Goal: Use online tool/utility: Utilize a website feature to perform a specific function

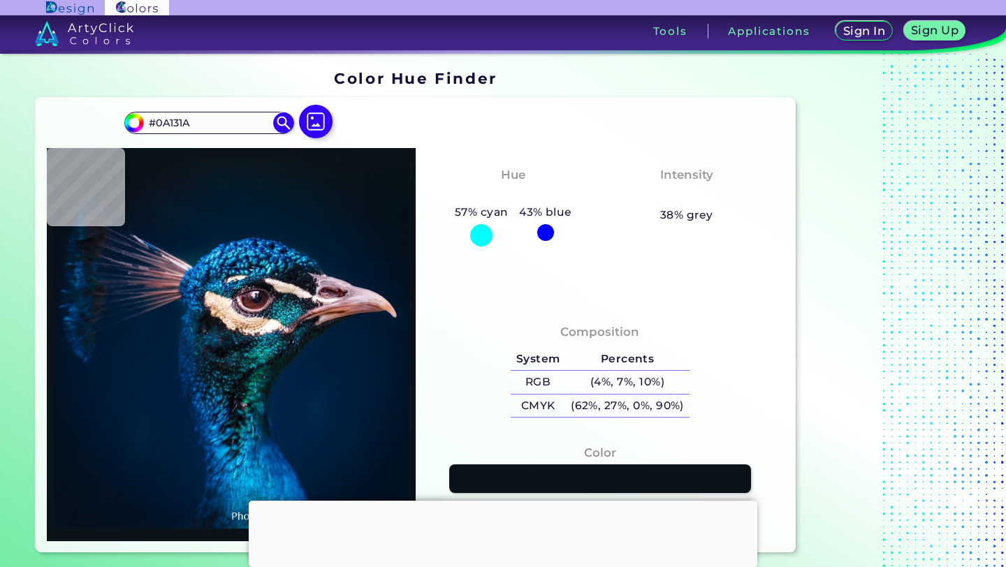
scroll to position [38, 0]
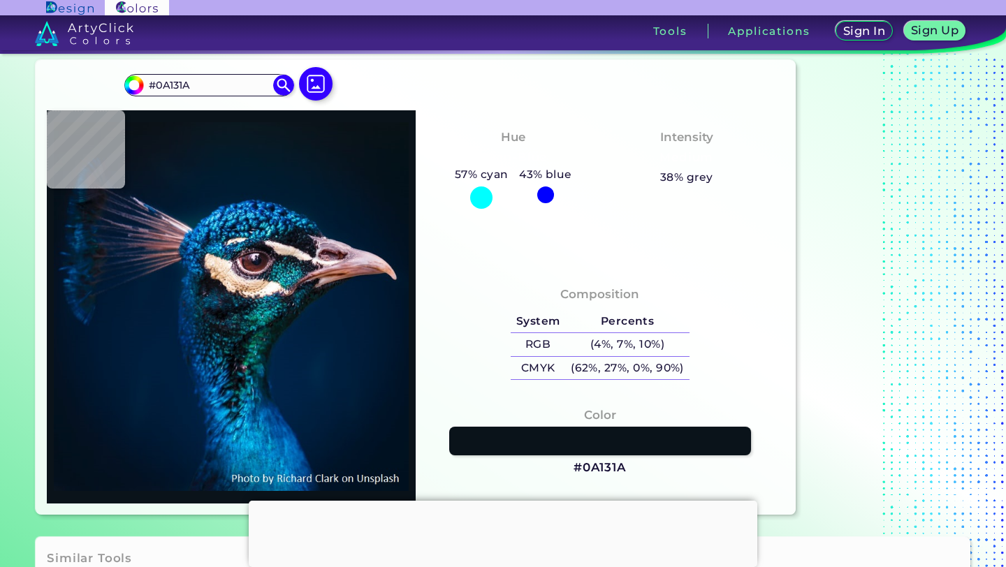
type input "#0a131c"
type input "#0A131C"
type input "#0a141e"
type input "#0A141E"
type input "#091523"
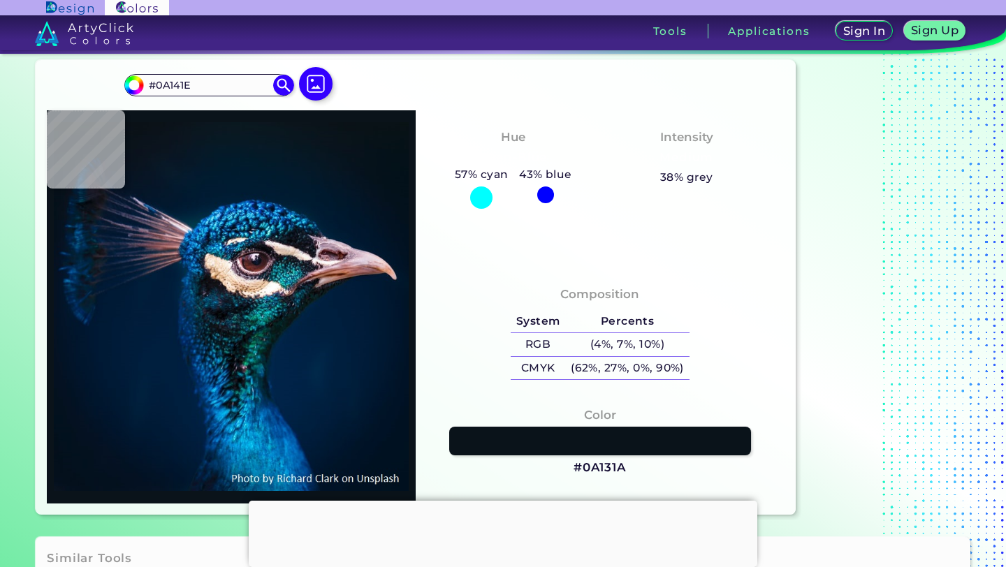
type input "#091523"
type input "#081525"
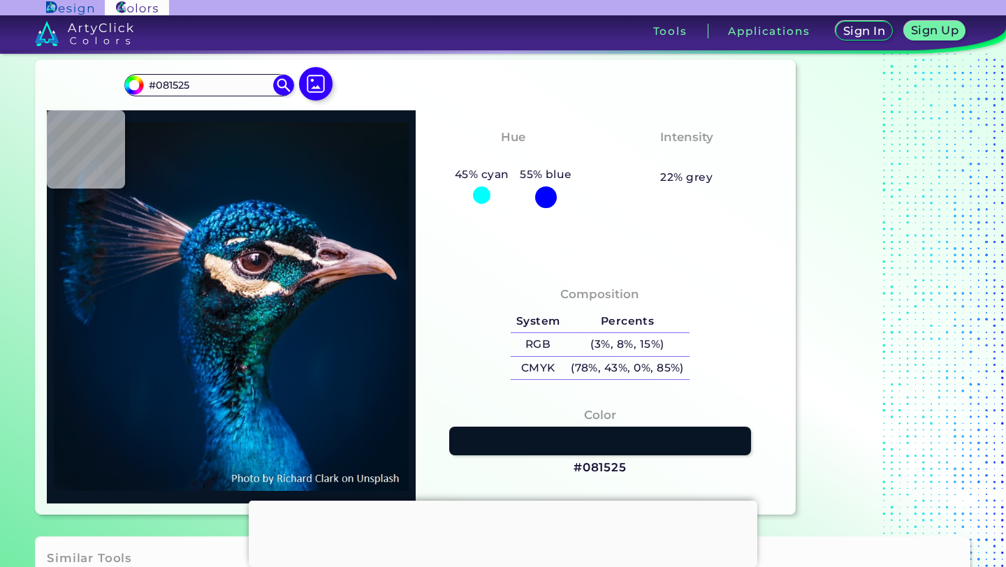
type input "#061727"
type input "#061829"
type input "#04192c"
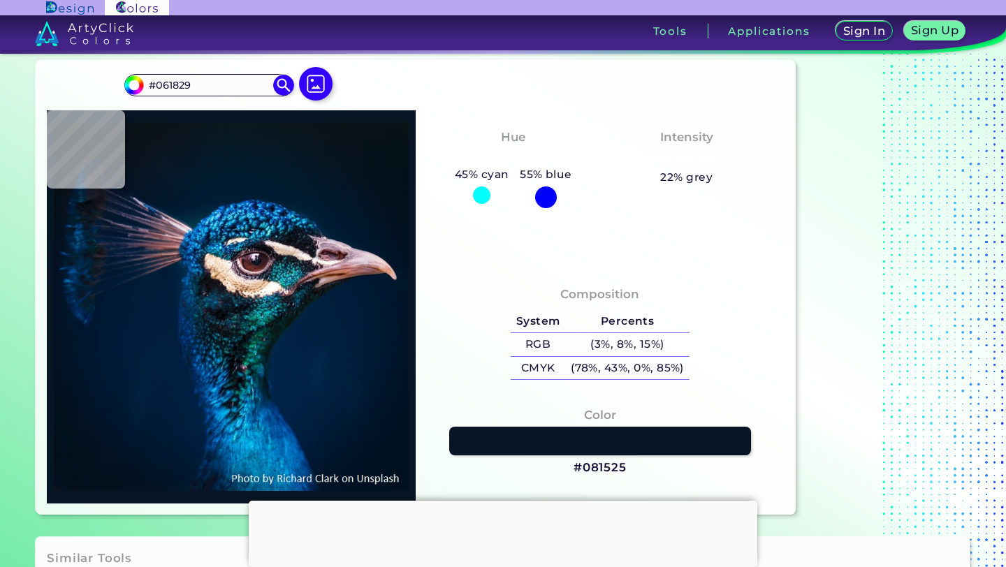
type input "#04192C"
type input "#03192e"
type input "#03192E"
type input "#01192e"
type input "#01192E"
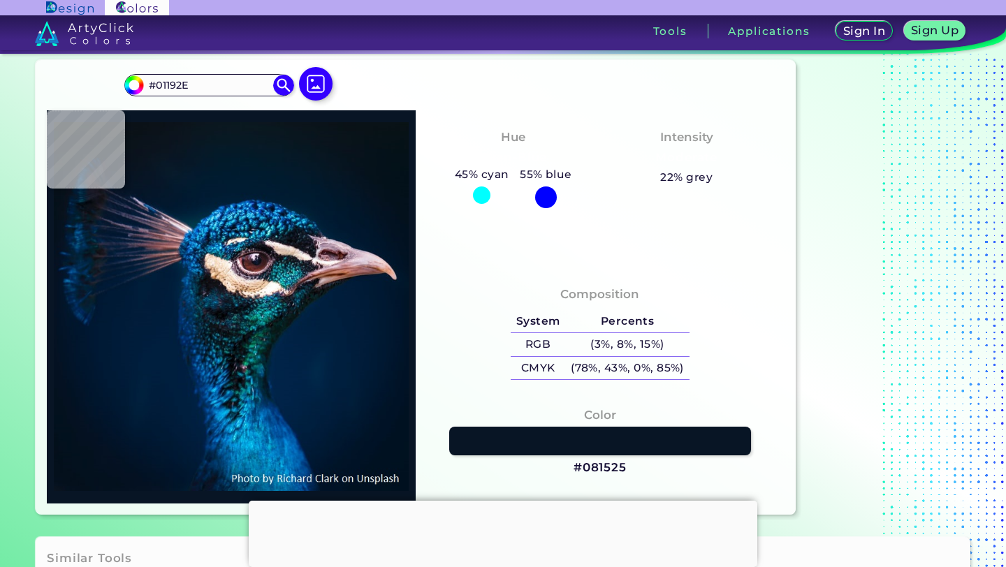
type input "#011a2e"
type input "#011A2E"
type input "#011c2f"
type input "#011C2F"
type input "#001b2e"
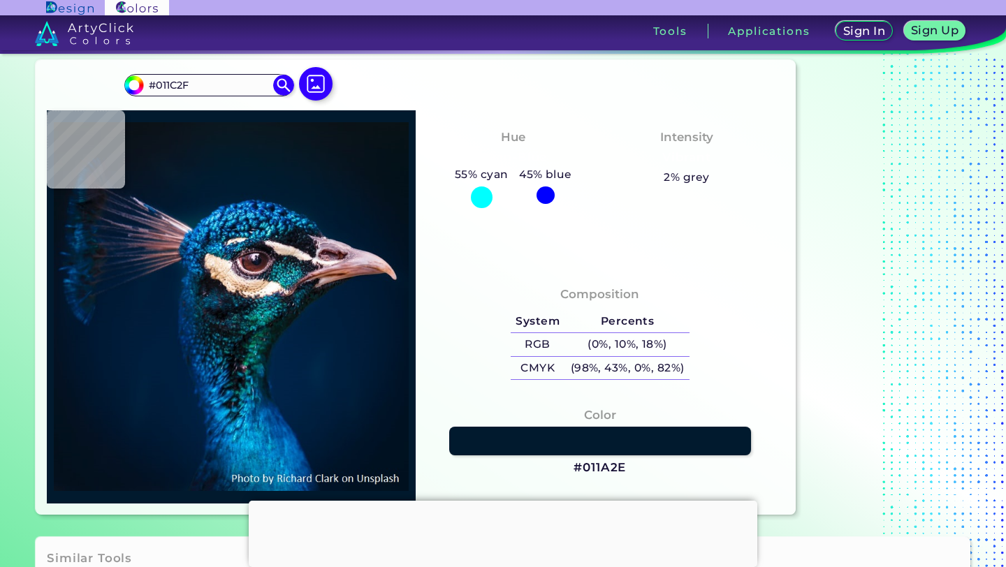
type input "#001B2E"
type input "#001a31"
type input "#001A31"
type input "#00213a"
type input "#00213A"
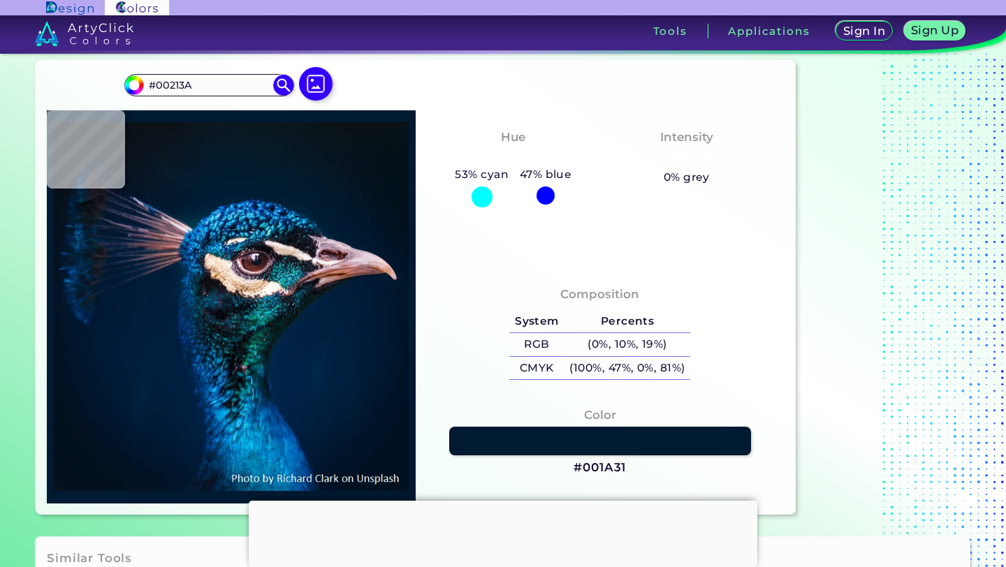
type input "#024978"
type input "#0d8ae4"
type input "#0D8AE4"
type input "#004284"
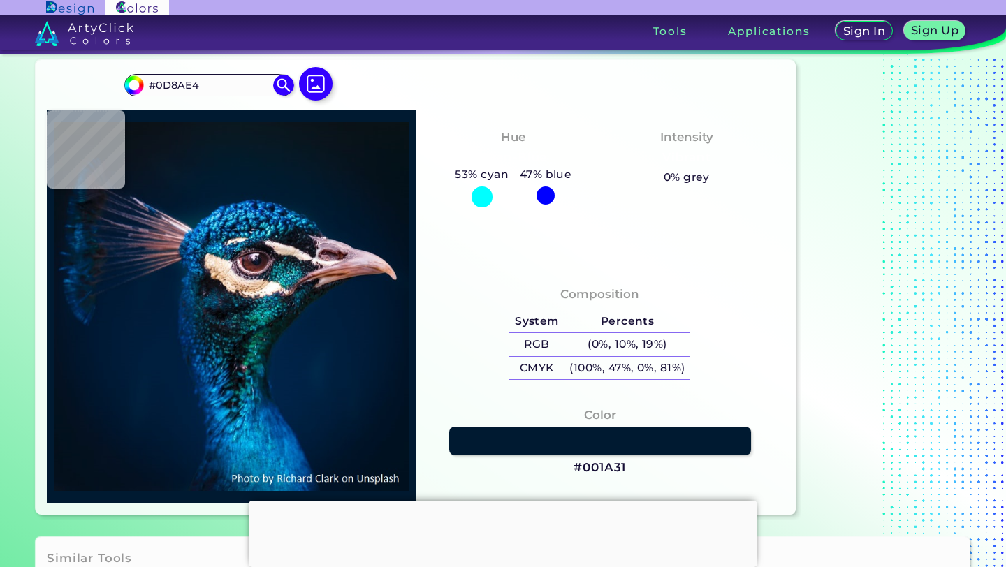
type input "#004284"
type input "#00579b"
type input "#00579B"
type input "#046aad"
type input "#046AAD"
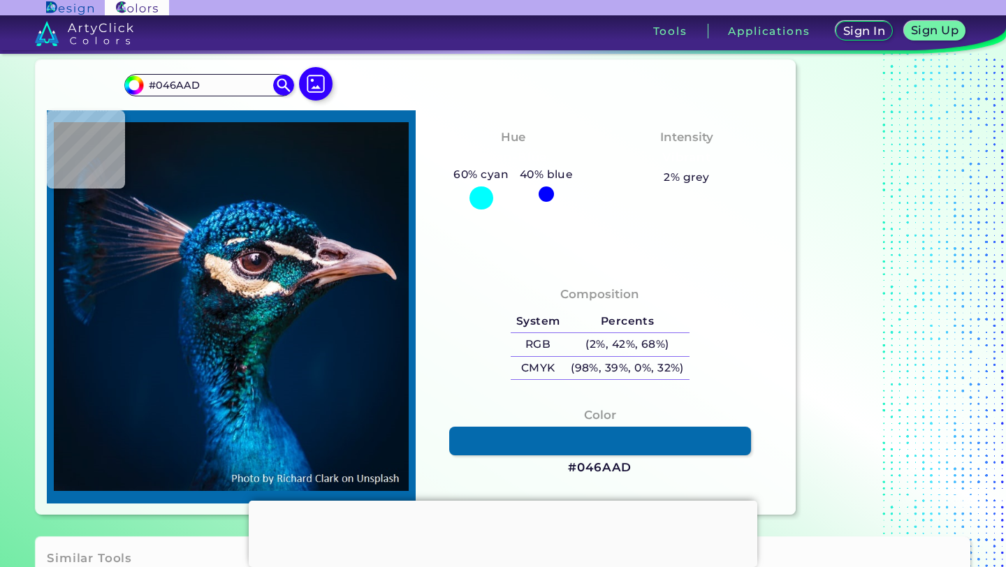
type input "#1969b7"
type input "#1969B7"
type input "#00285f"
type input "#00285F"
type input "#012642"
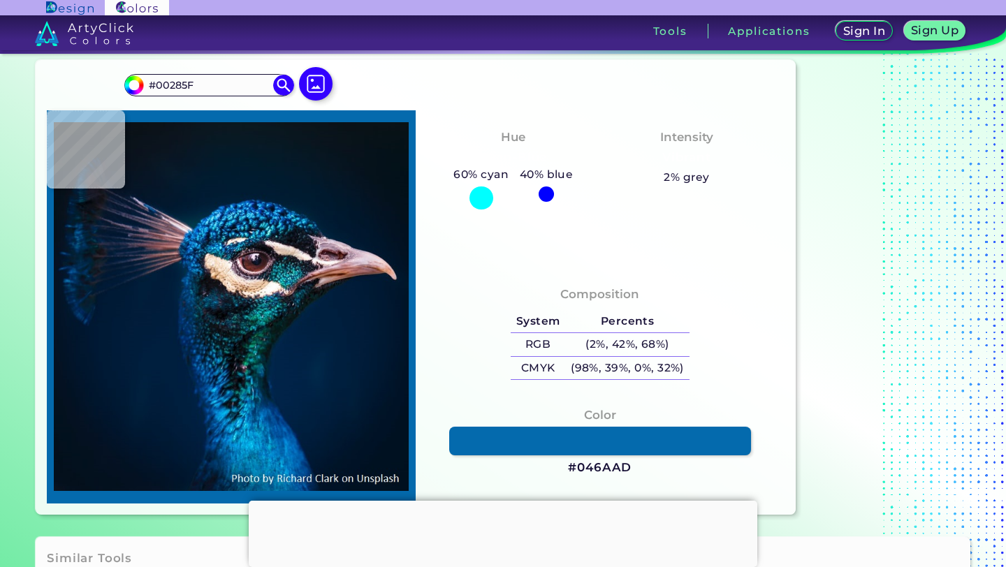
type input "#012642"
type input "#002140"
type input "#011e3c"
type input "#011E3C"
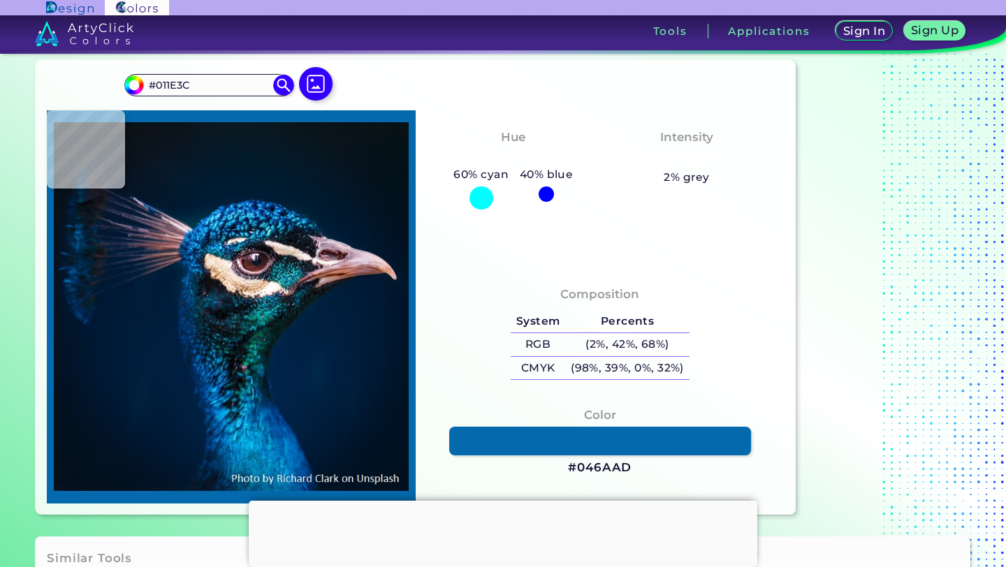
type input "#001f3c"
type input "#001F3C"
type input "#001d3b"
type input "#001D3B"
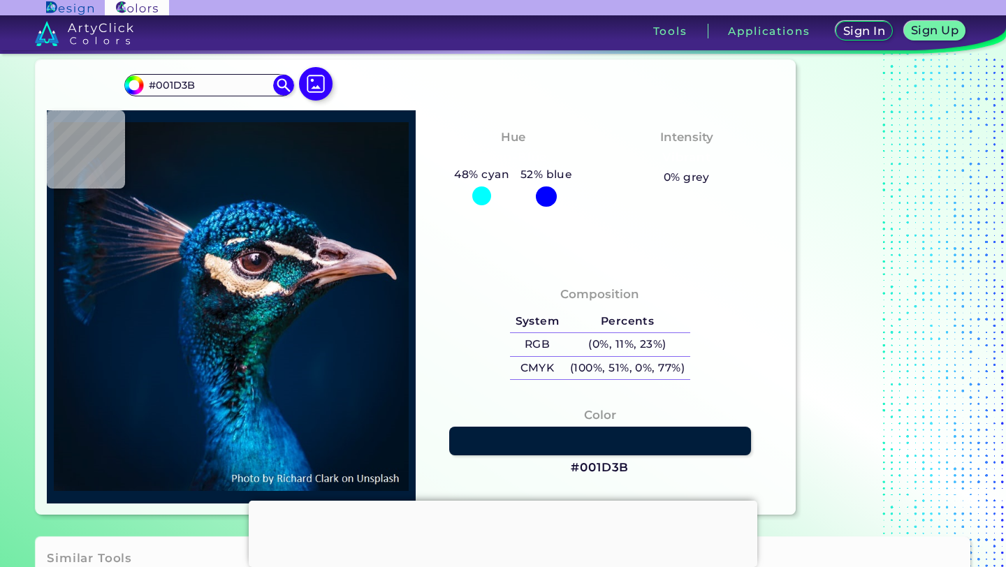
type input "#001d3a"
type input "#001D3A"
type input "#001e3a"
type input "#001E3A"
type input "#001d3a"
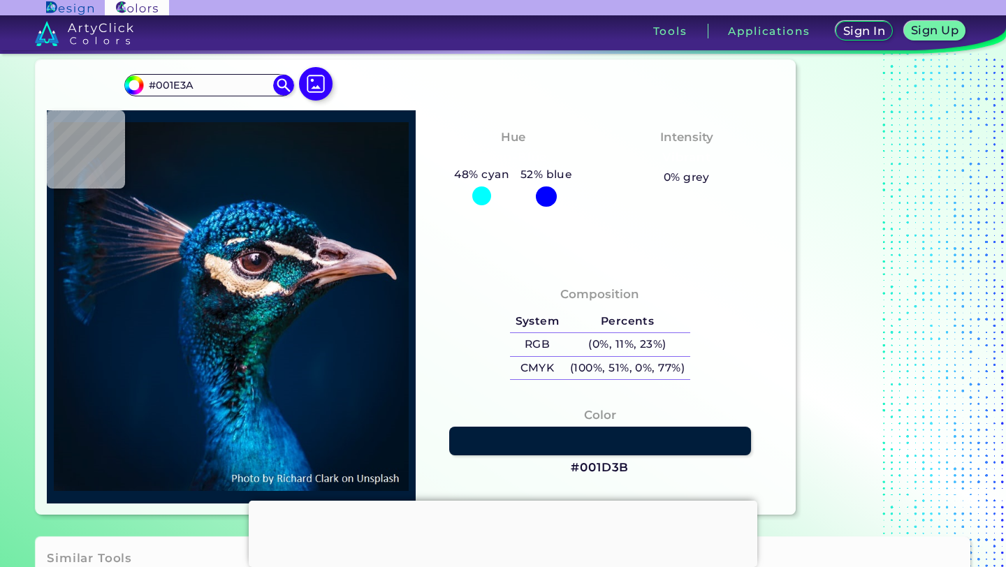
type input "#001D3A"
type input "#001c3a"
type input "#001C3A"
type input "#001d3a"
type input "#001D3A"
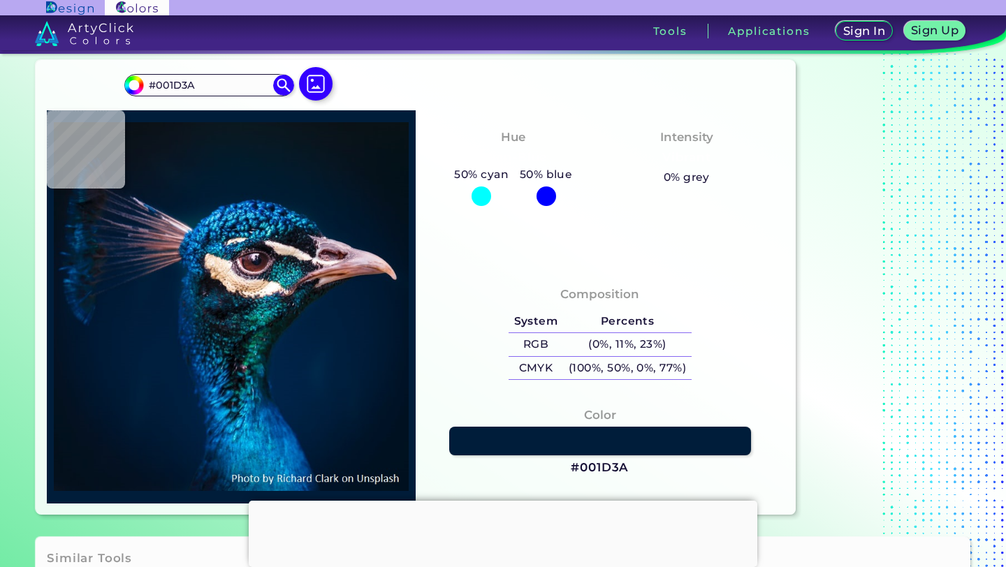
type input "#001d3b"
type input "#001D3B"
type input "#011e3e"
type input "#011E3E"
type input "#002140"
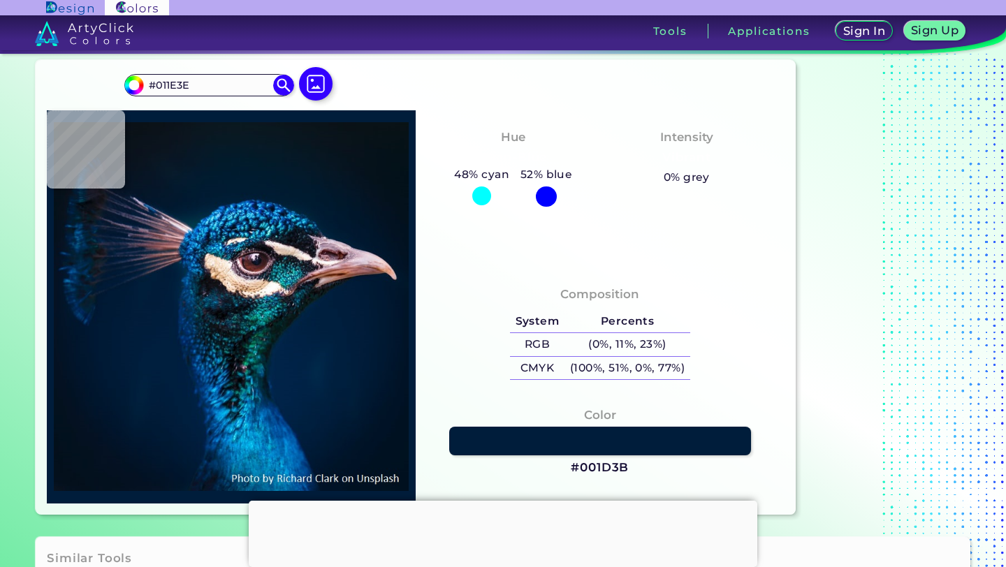
type input "#002140"
type input "#00244c"
type input "#00244C"
type input "#003361"
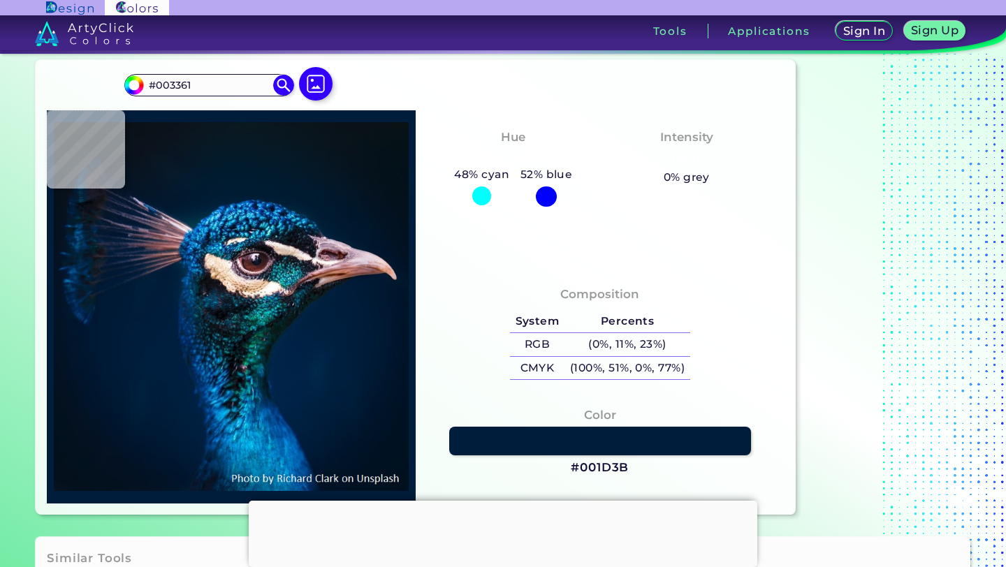
type input "#034479"
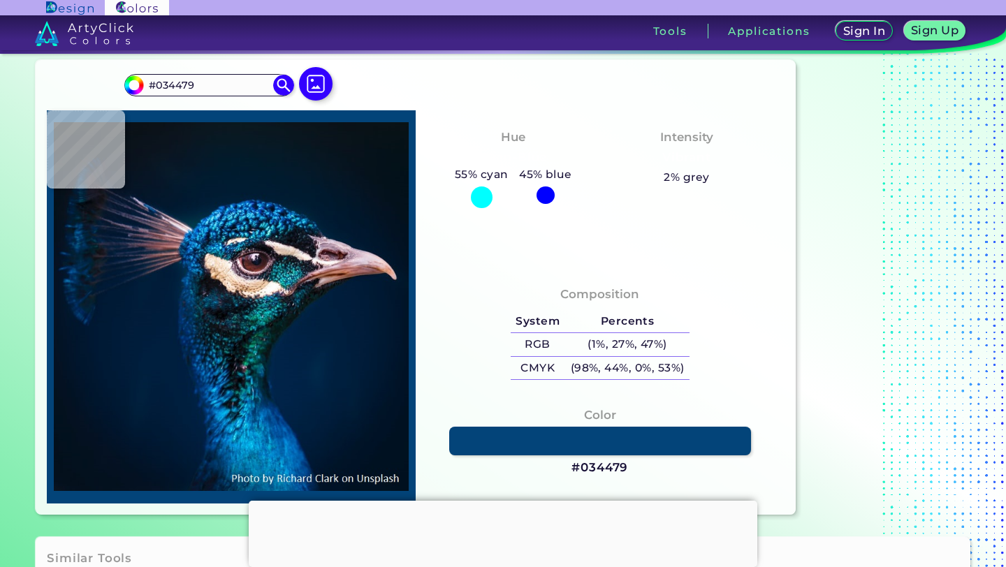
type input "#1d2230"
type input "#1D2230"
type input "#14181e"
type input "#14181E"
type input "#0f1015"
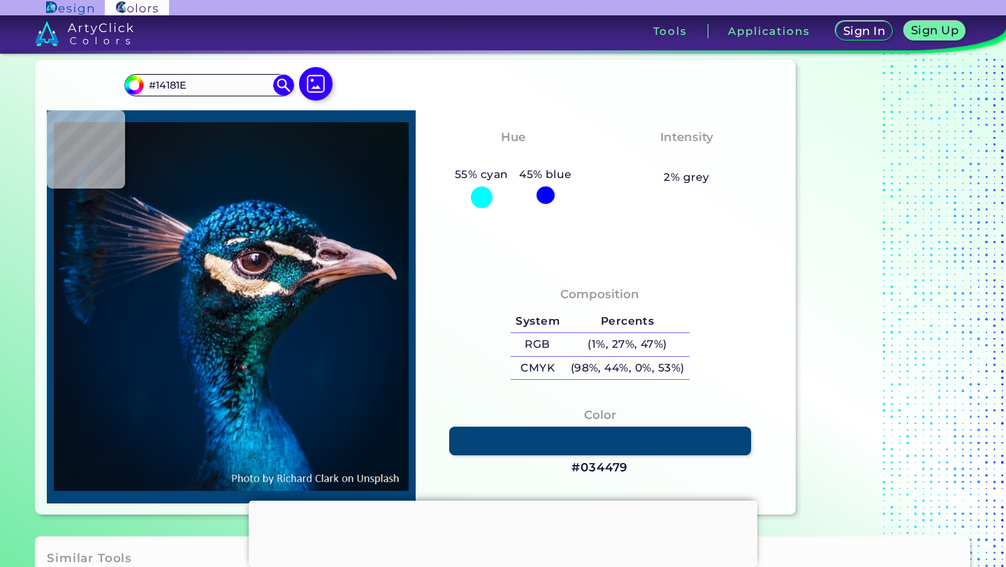
type input "#0F1015"
type input "#0c0b10"
type input "#0C0B10"
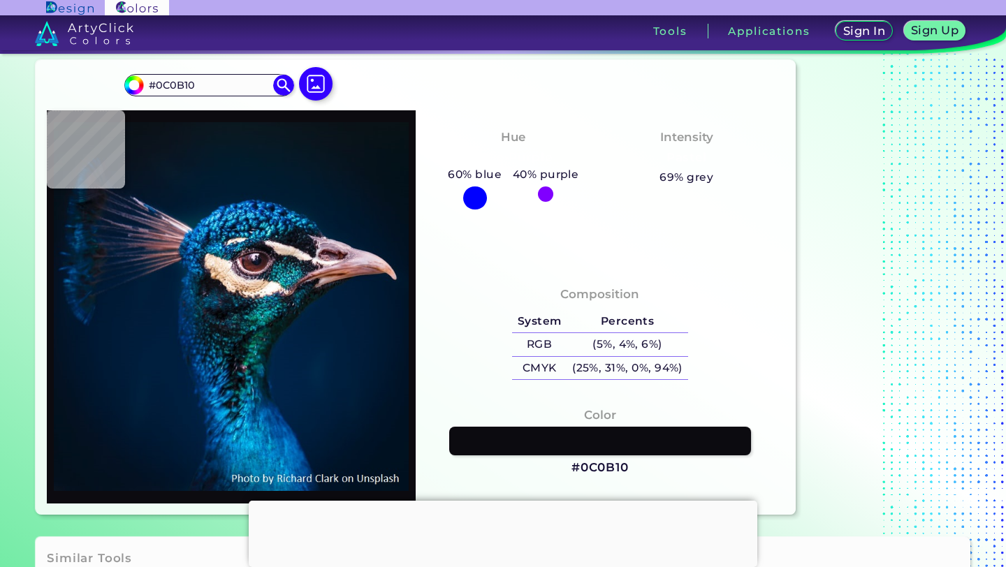
type input "#0a0a10"
type input "#0A0A10"
type input "#111217"
type input "#0d0c10"
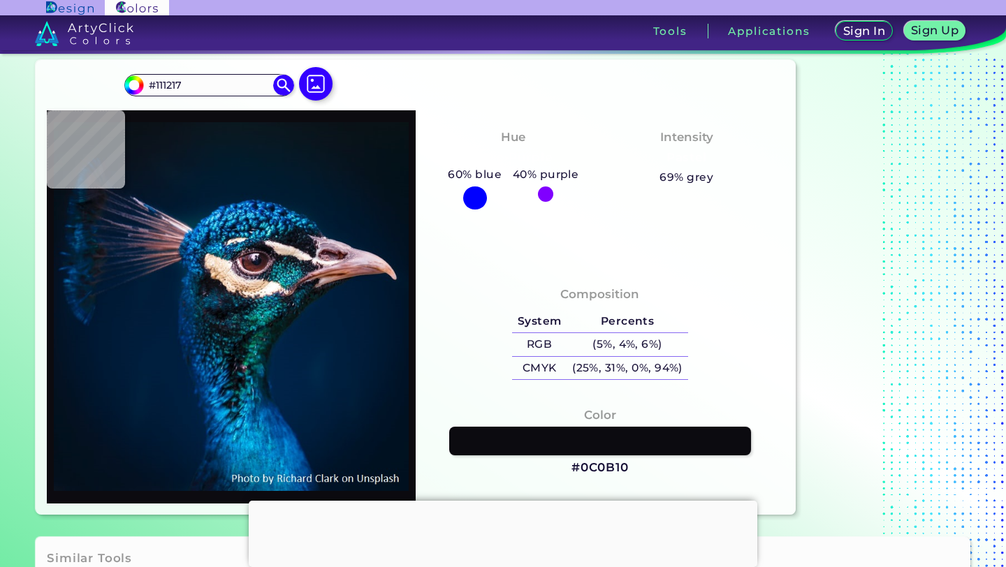
type input "#0D0C10"
type input "#0f0e0f"
type input "#0F0E0F"
type input "#171620"
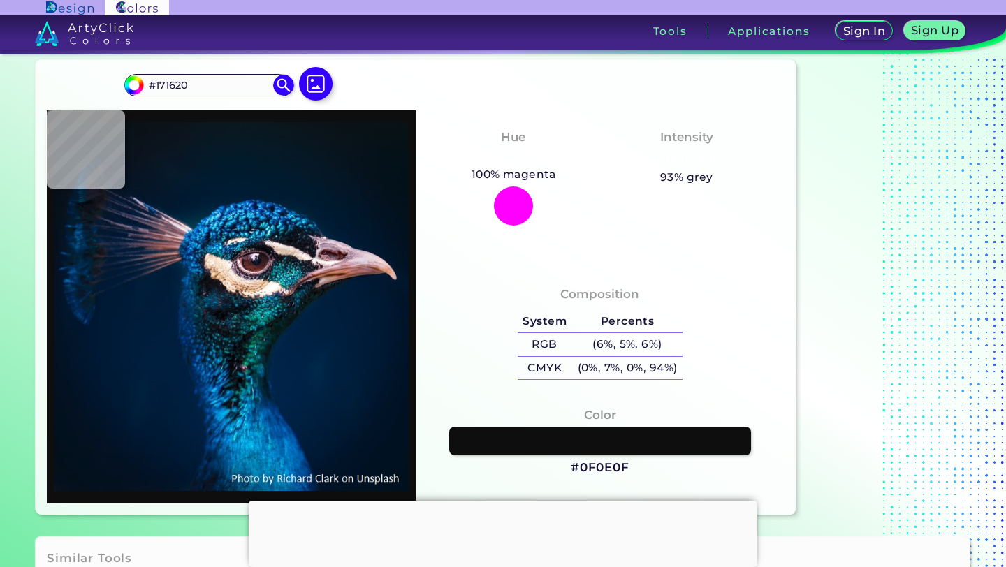
type input "#97827e"
type input "#97827E"
type input "#dec1ae"
type input "#DEC1AE"
type input "#1b4256"
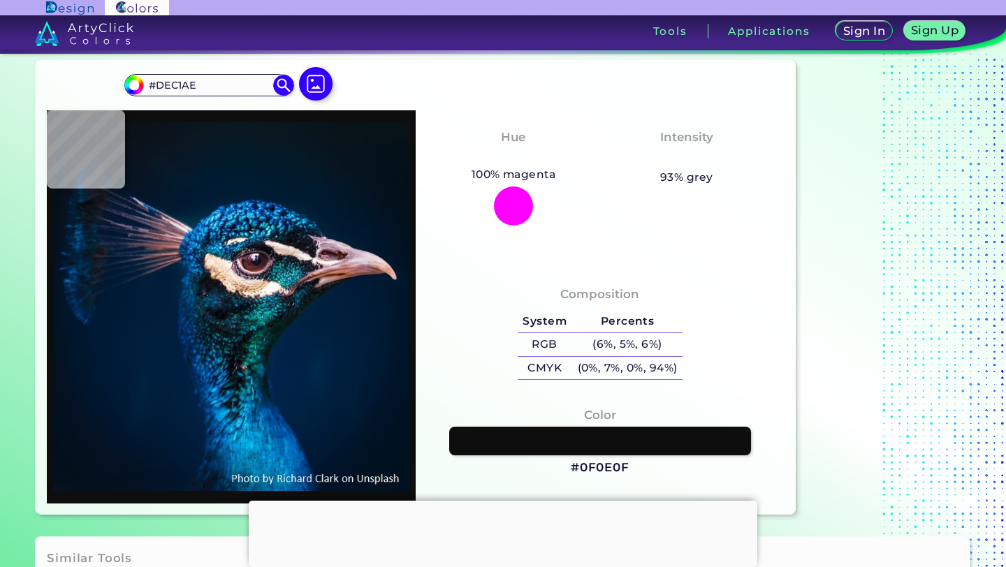
type input "#1B4256"
type input "#05162e"
type input "#05162E"
type input "#032c62"
type input "#032C62"
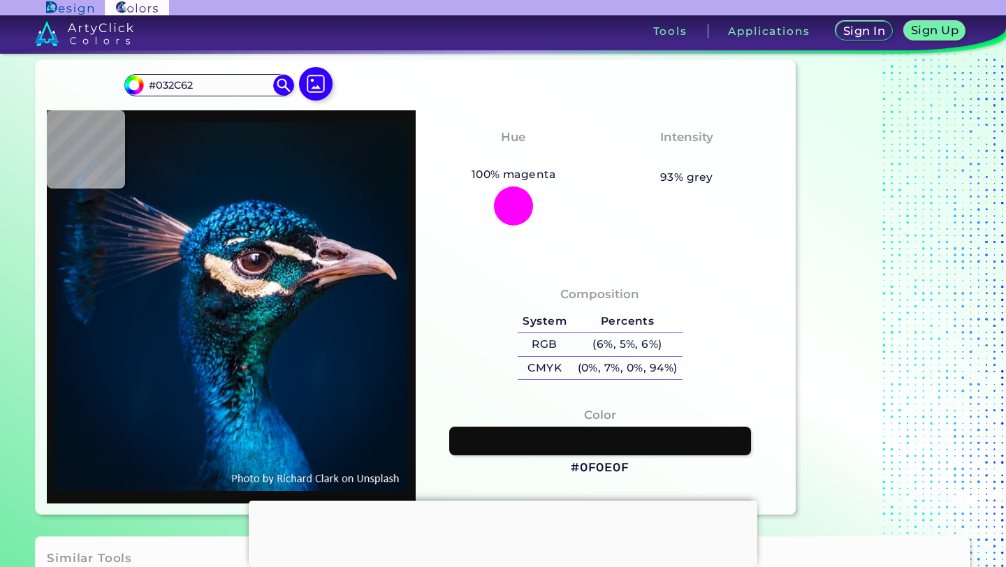
type input "#2599d2"
type input "#2599D2"
type input "#036eb4"
type input "#036EB4"
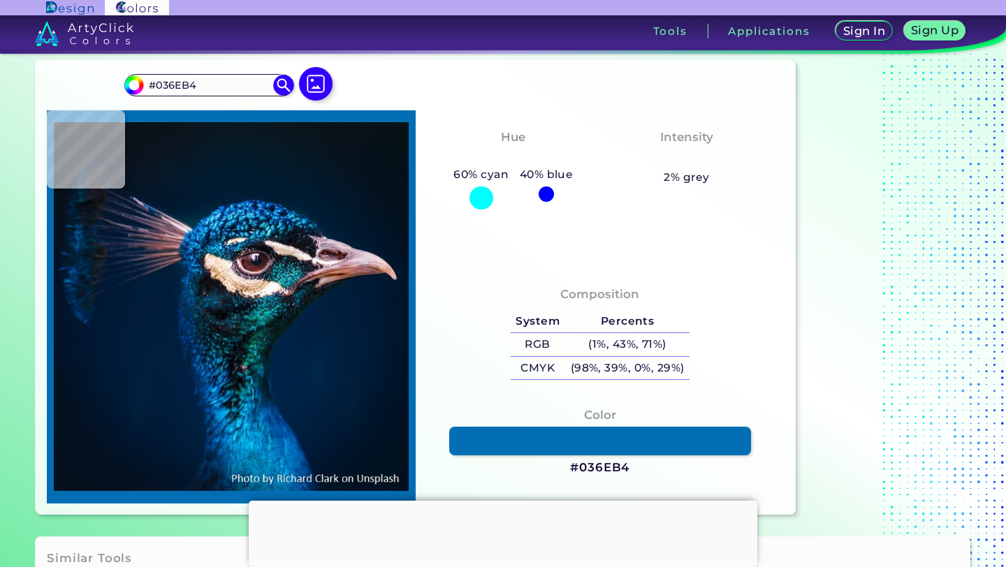
type input "#258dc8"
type input "#258DC8"
type input "#5fcefe"
type input "#5FCEFE"
type input "#0b5d96"
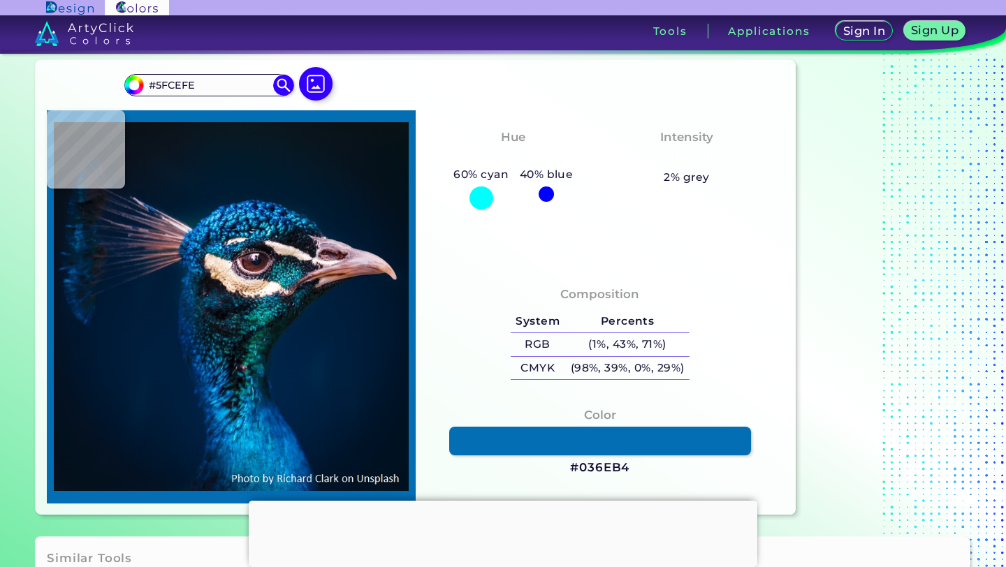
type input "#0B5D96"
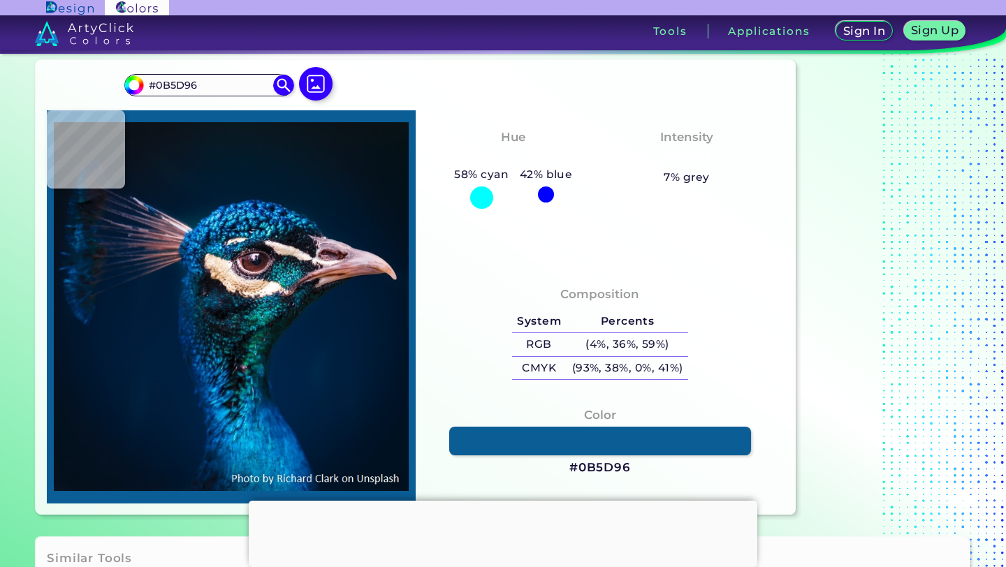
type input "#002238"
type input "#001b34"
type input "#001B34"
type input "#001c31"
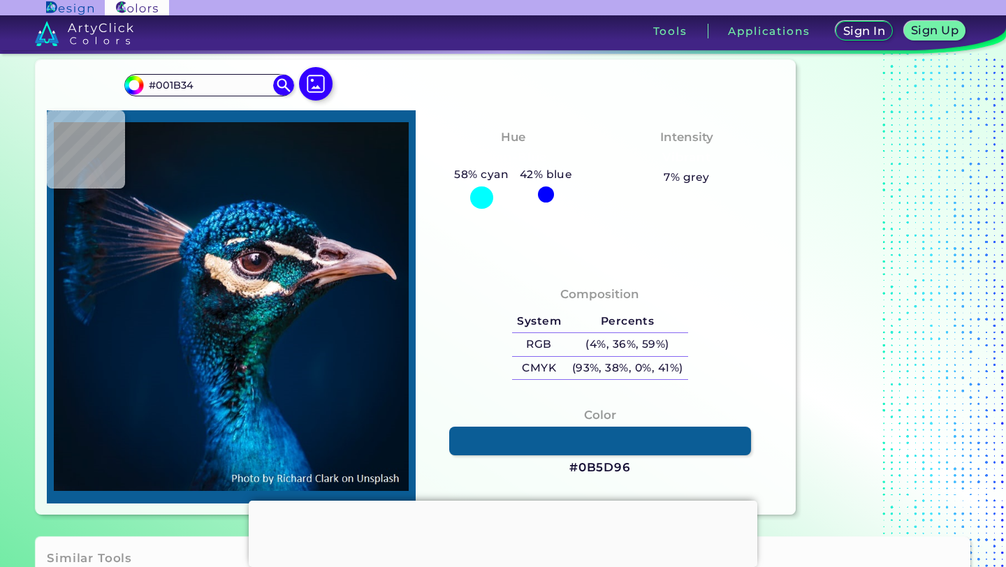
type input "#001C31"
type input "#001b30"
type input "#001B30"
type input "#001b2e"
type input "#001B2E"
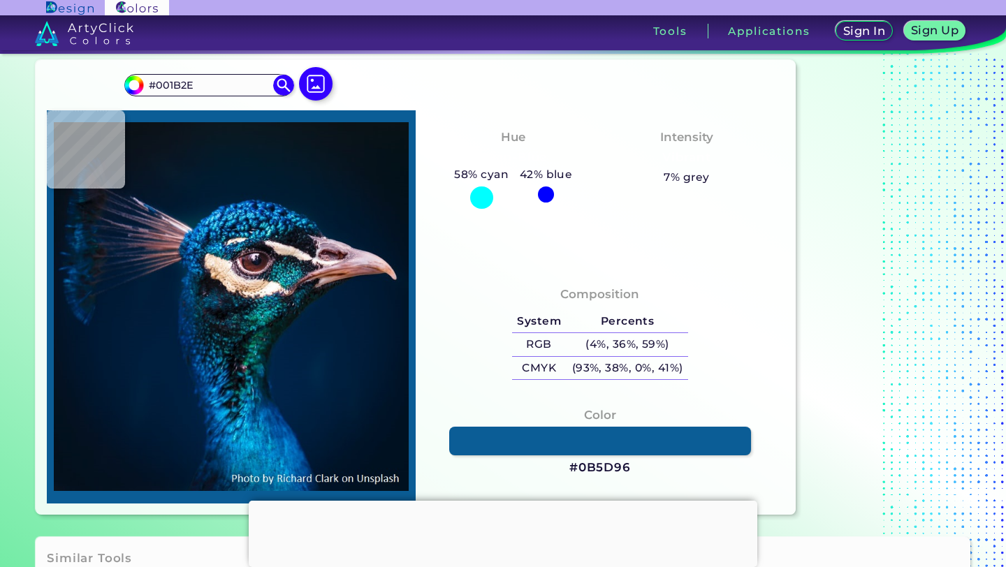
type input "#001a2e"
type input "#001A2E"
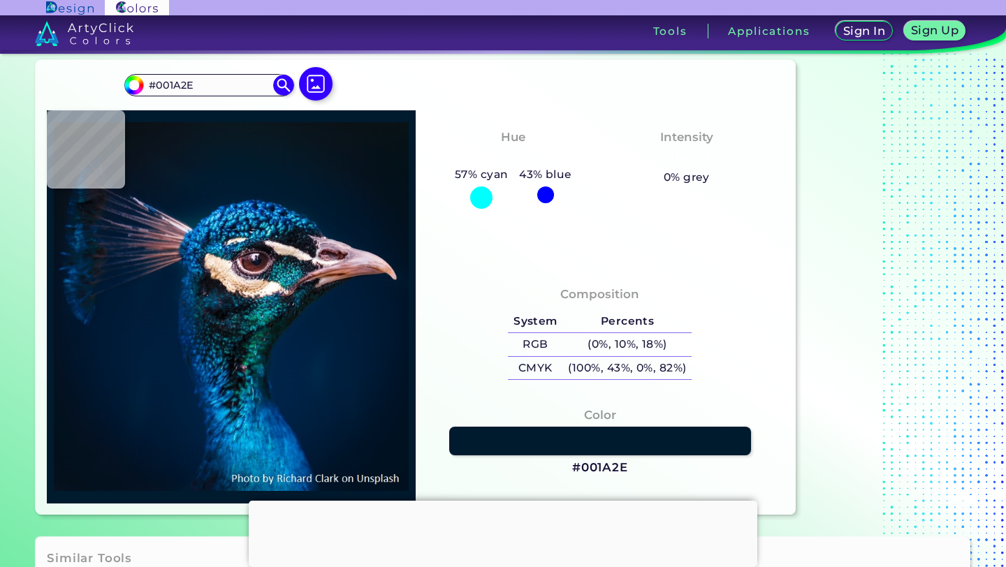
type input "#011a2e"
type input "#011A2E"
type input "#01192e"
type input "#01192E"
type input "#02192d"
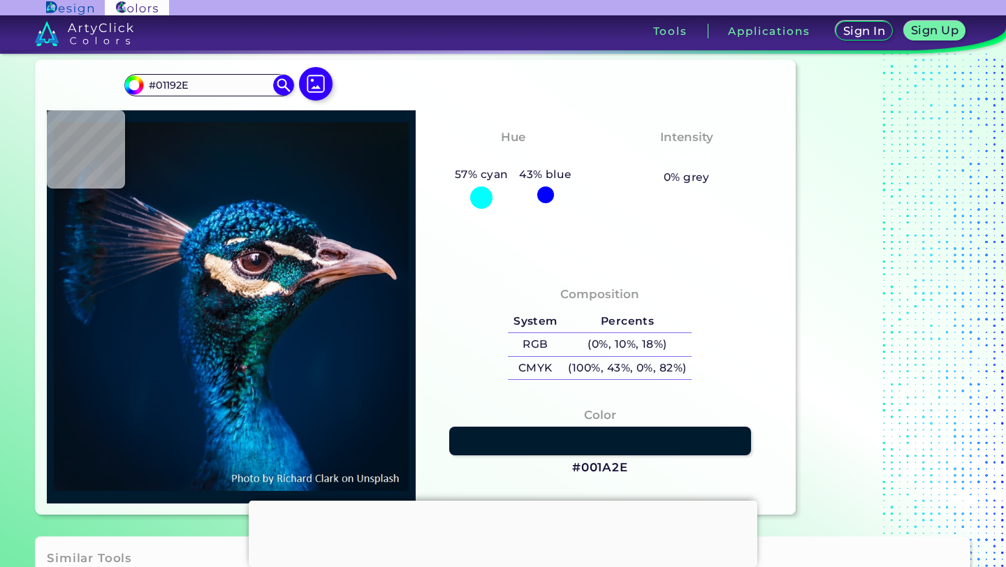
type input "#02192D"
type input "#021a2c"
type input "#021A2C"
type input "#031a2c"
type input "#031A2C"
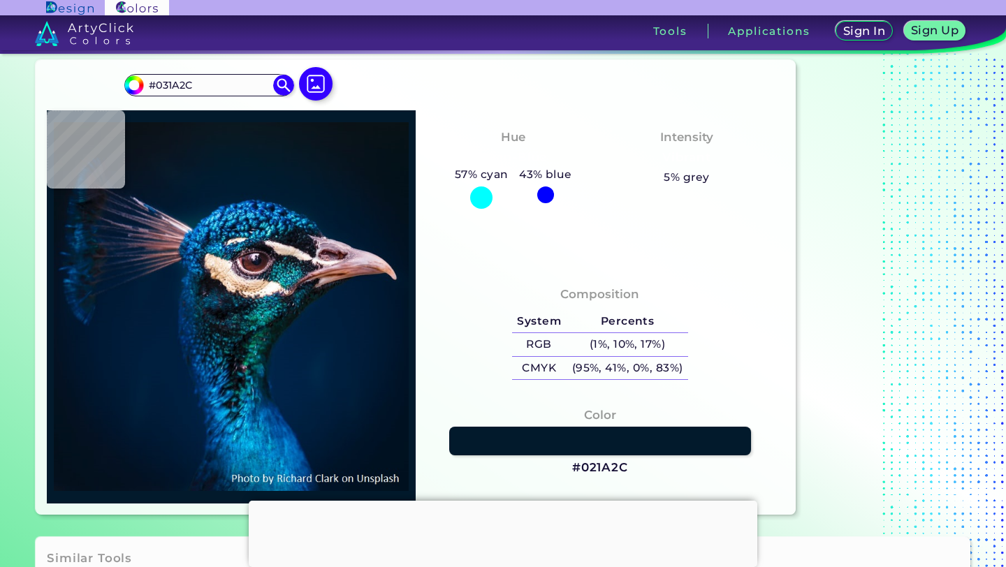
type input "#031a2a"
type input "#031A2A"
type input "#04192a"
type input "#04192A"
type input "#041929"
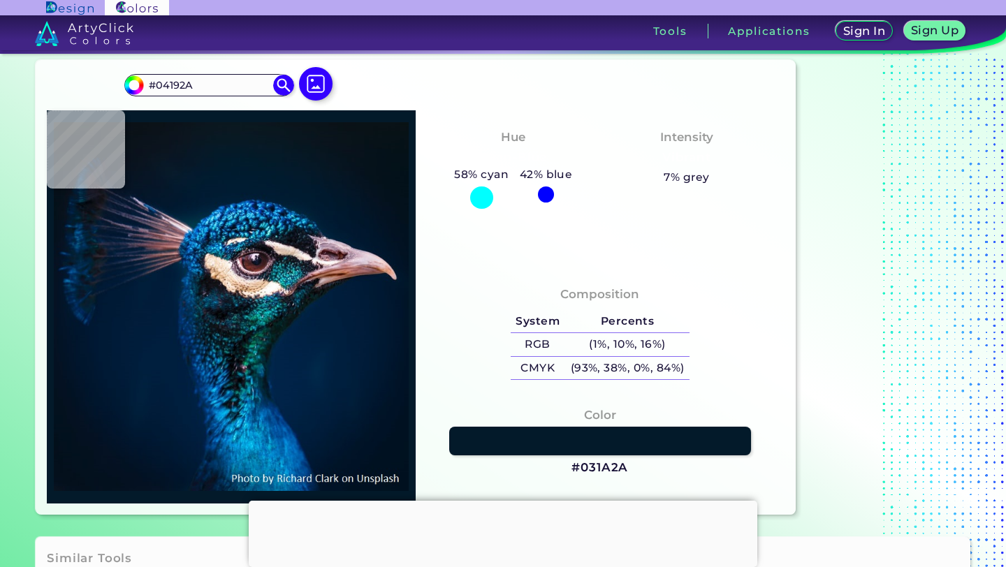
type input "#041929"
type input "#041a28"
type input "#041A28"
type input "#041a27"
type input "#041A27"
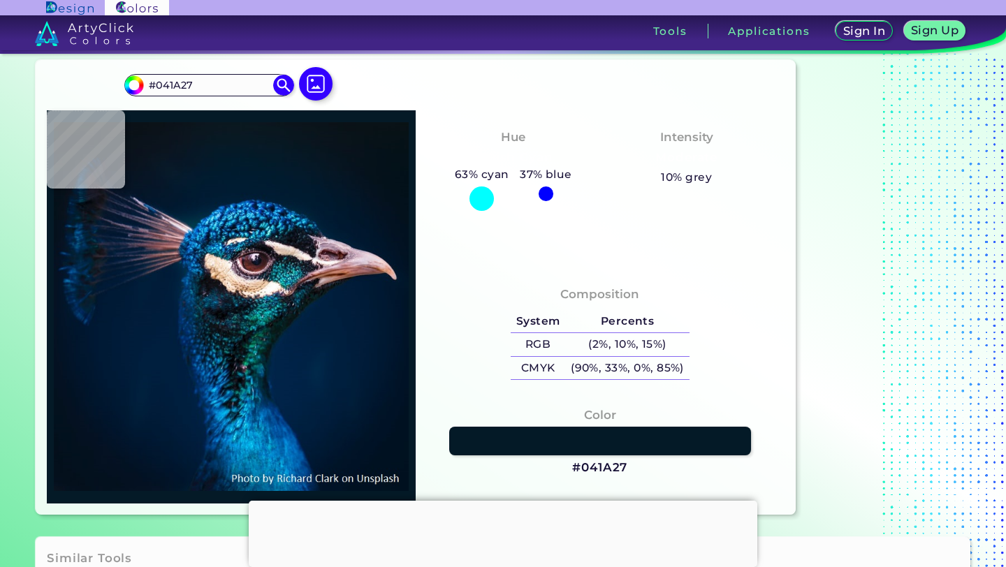
type input "#051827"
type input "#061927"
type input "#041927"
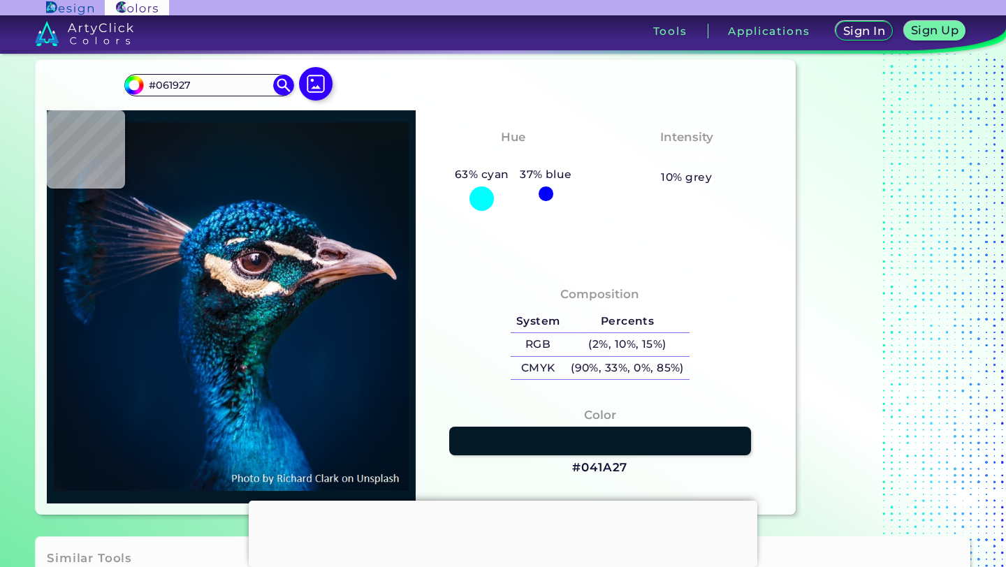
type input "#041927"
type input "#041a28"
type input "#041A28"
type input "#061927"
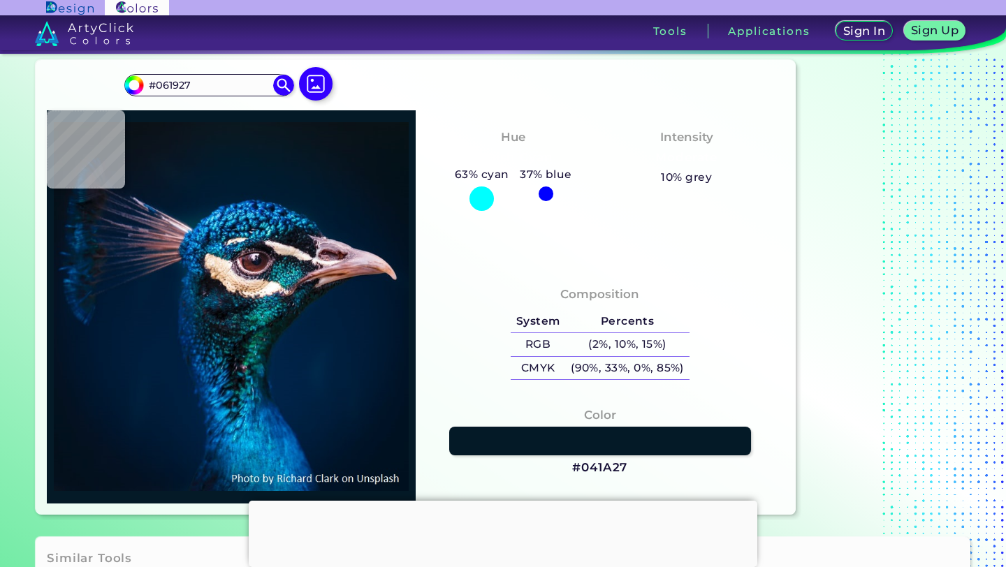
type input "#071927"
type input "#081a26"
type input "#081A26"
type input "#081923"
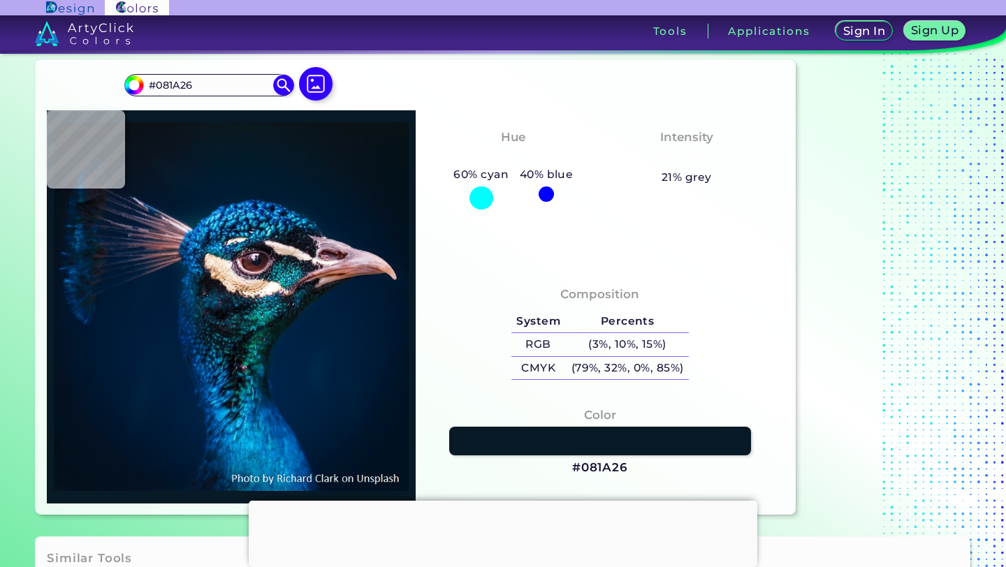
type input "#081923"
type input "#071924"
type input "#081923"
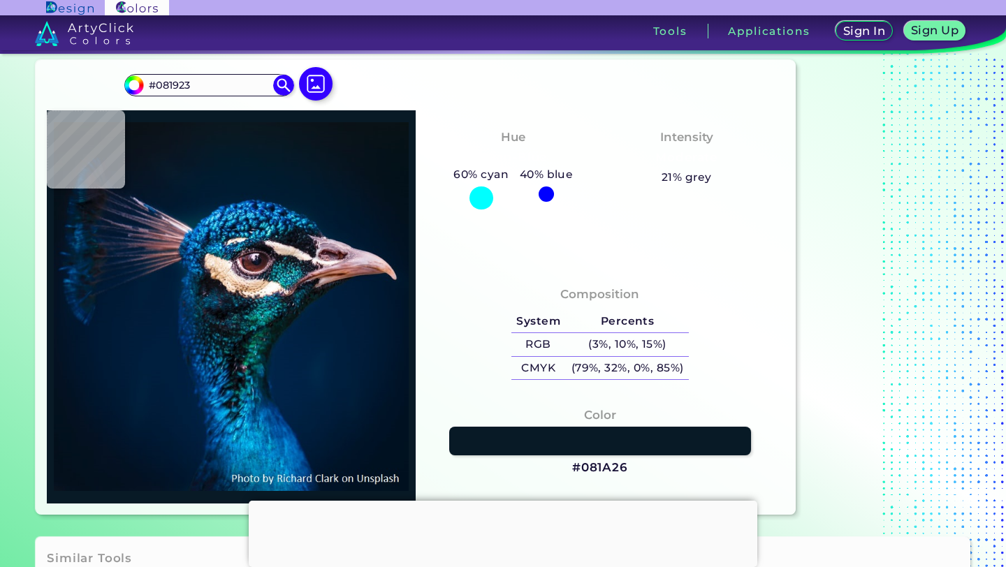
type input "#061927"
type input "#001b2e"
type input "#001B2E"
type input "#001c32"
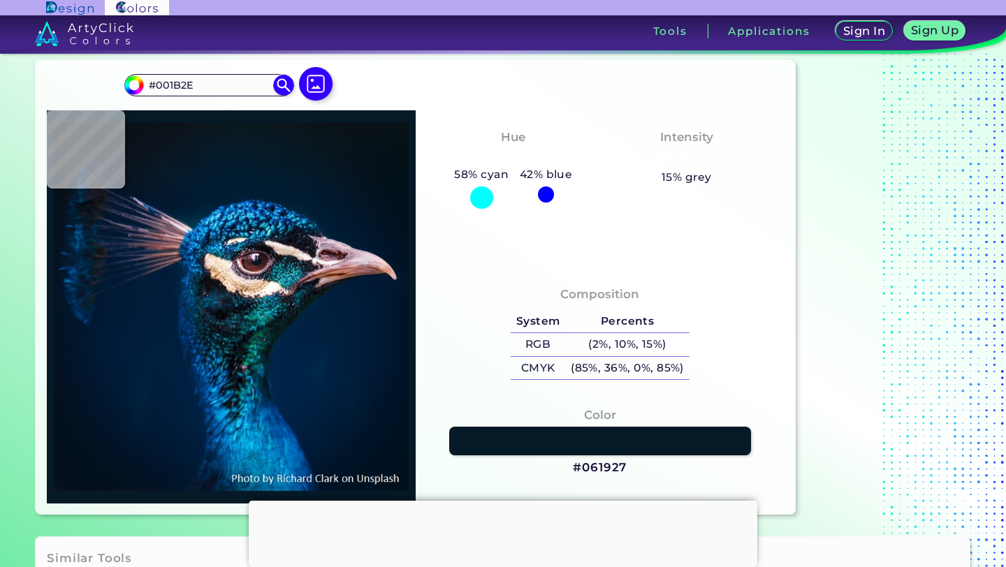
type input "#001C32"
type input "#016eb2"
type input "#016EB2"
type input "#644e59"
type input "#644E59"
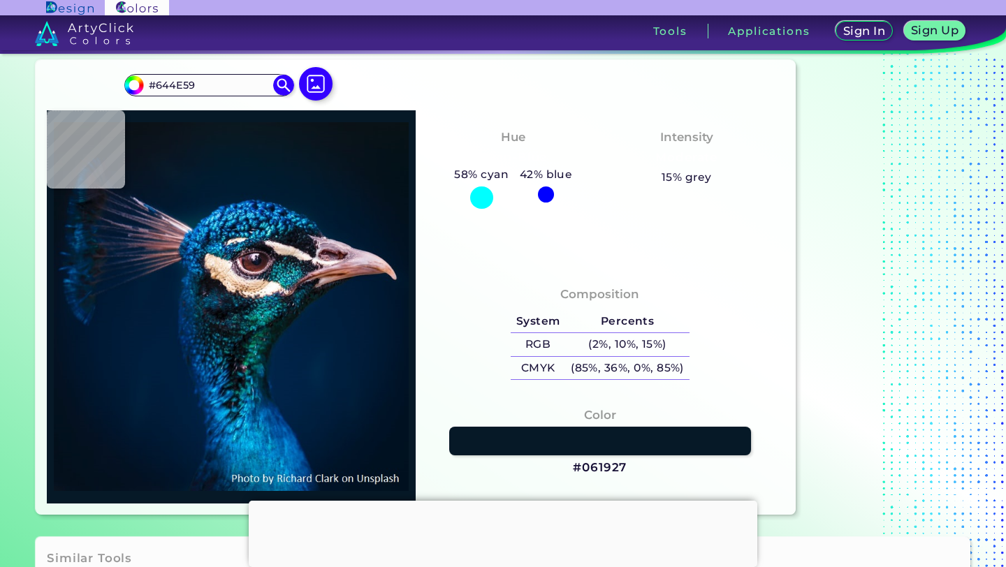
type input "#3a3741"
type input "#3A3741"
type input "#0b191b"
type input "#0B191B"
type input "#064339"
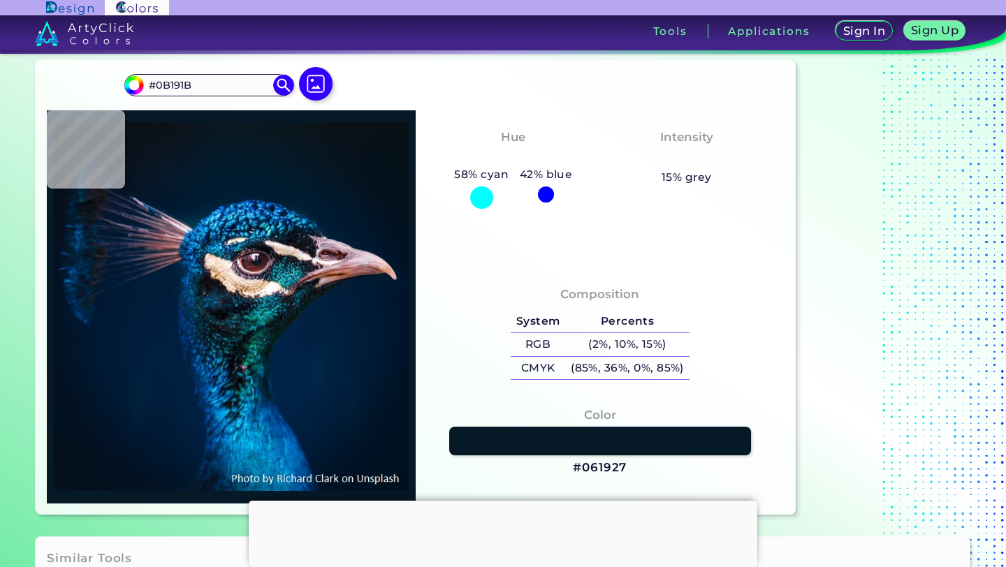
type input "#064339"
type input "#00323f"
type input "#00323F"
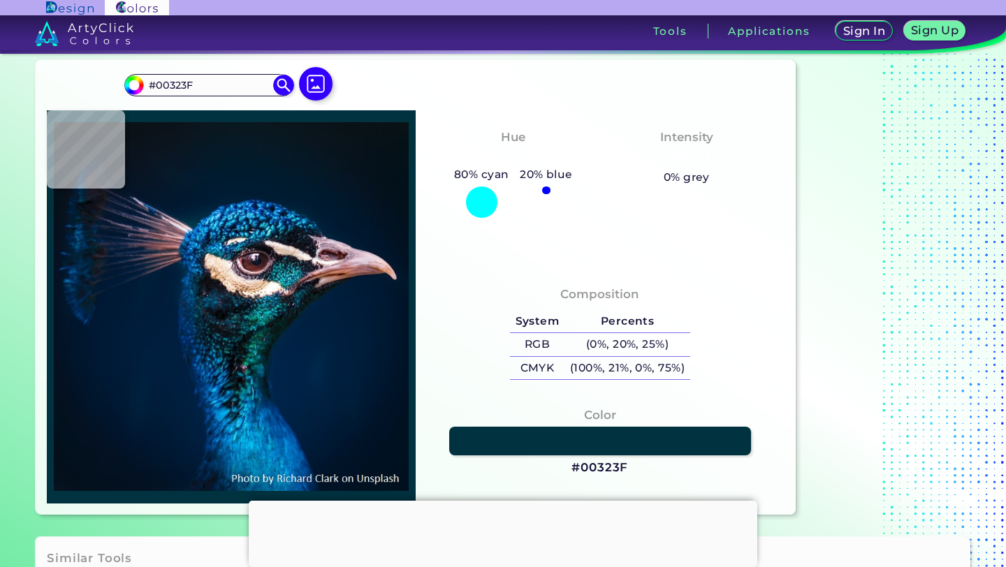
type input "#0d797d"
type input "#0D797D"
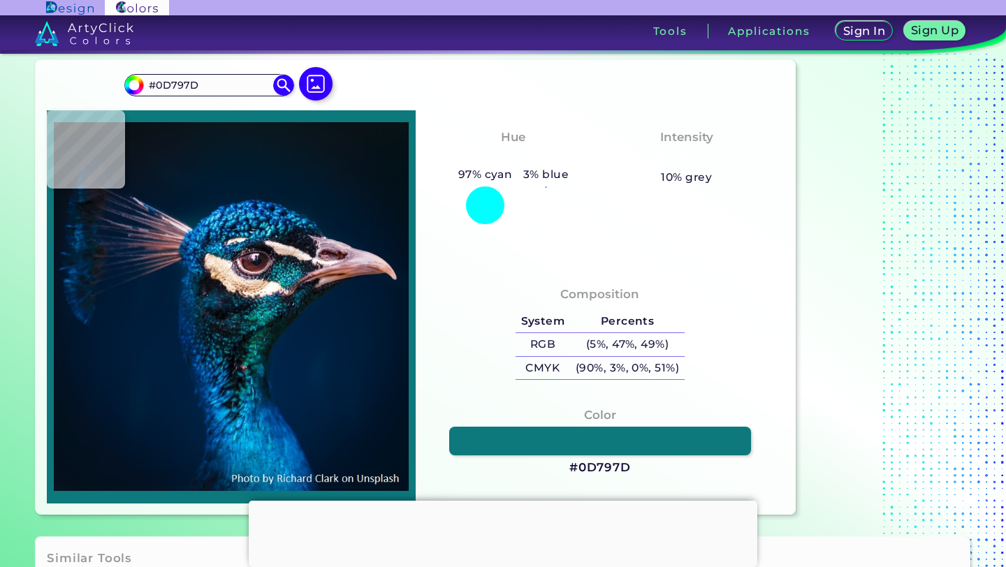
type input "#07536d"
type input "#07536D"
type input "#3f7b9b"
type input "#3F7B9B"
type input "#0797aa"
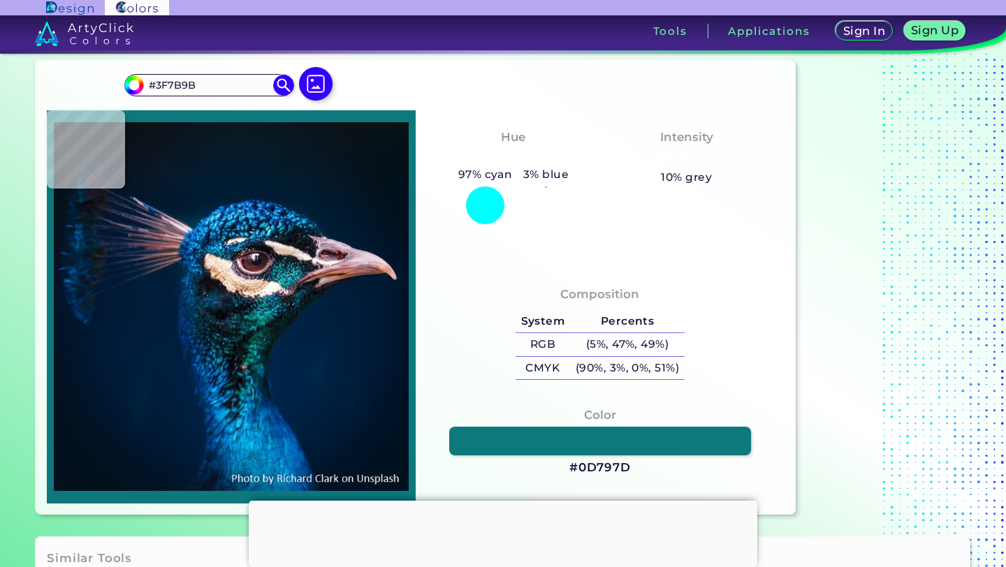
type input "#0797AA"
type input "#0e9ab3"
type input "#0E9AB3"
type input "#0c90aa"
type input "#0C90AA"
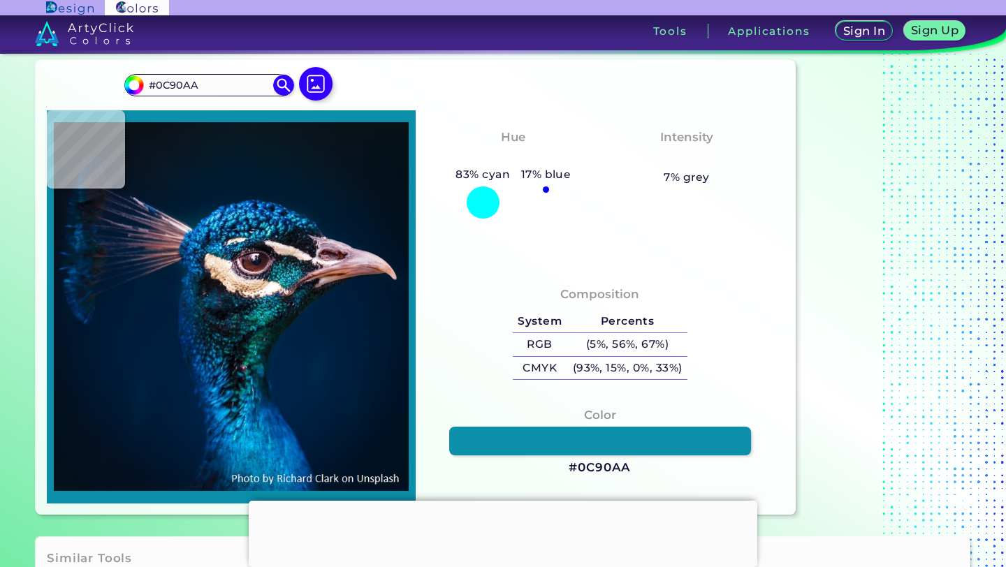
click at [252, 398] on div at bounding box center [231, 306] width 369 height 393
type input "#065382"
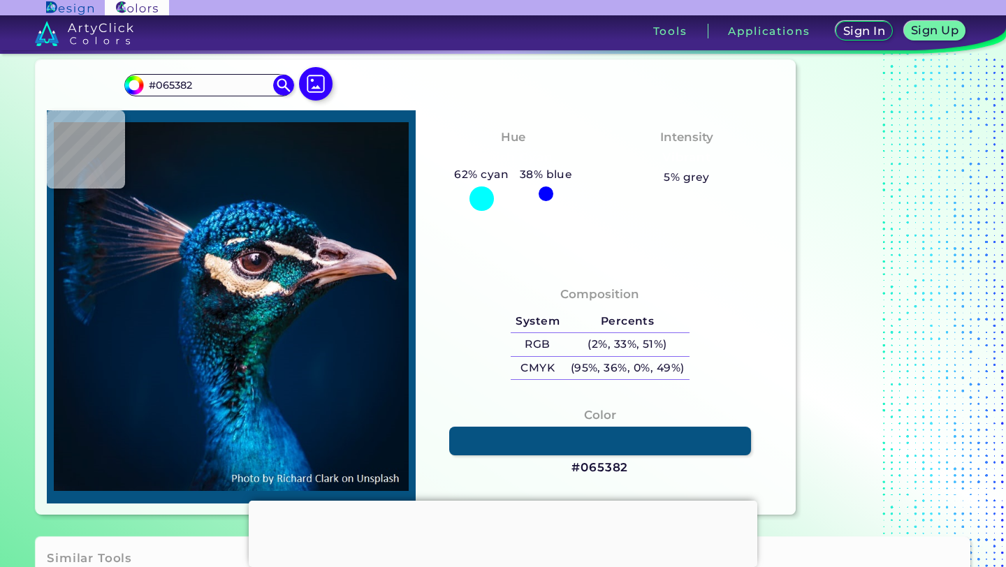
type input "#72454d"
type input "#72454D"
type input "#061a38"
type input "#061A38"
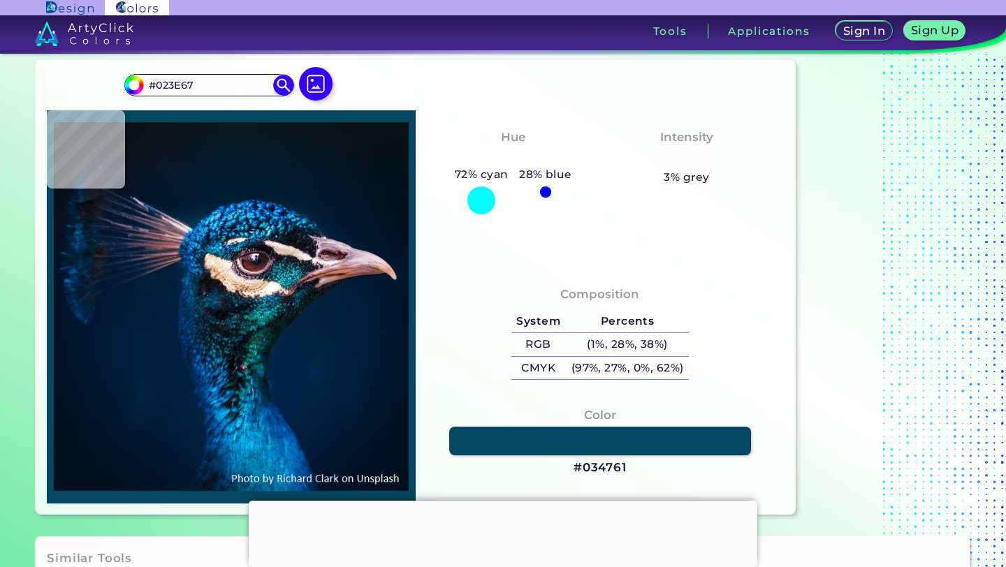
click at [260, 393] on div at bounding box center [231, 306] width 369 height 393
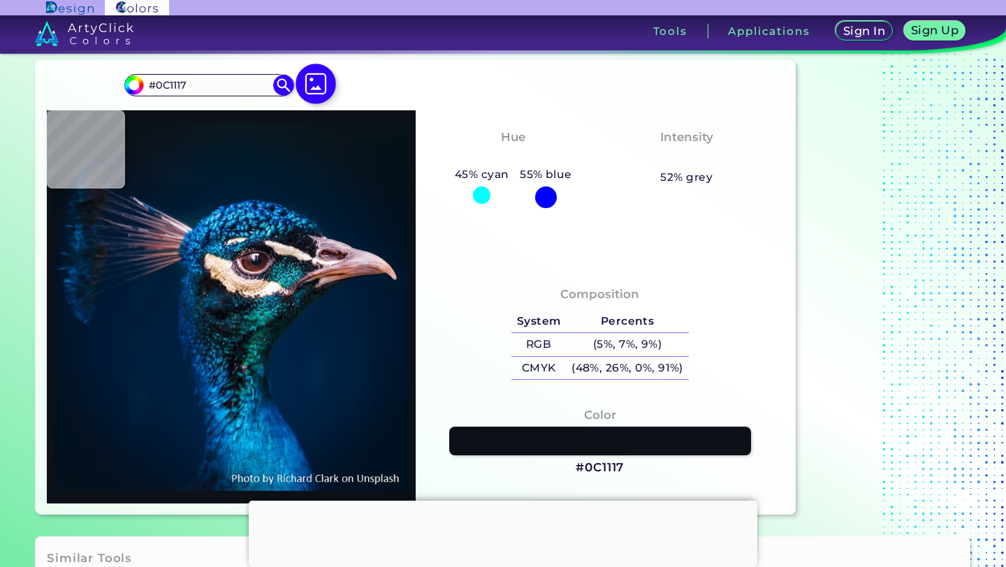
click at [322, 84] on img at bounding box center [316, 84] width 41 height 41
click at [0, 0] on input "file" at bounding box center [0, 0] width 0 height 0
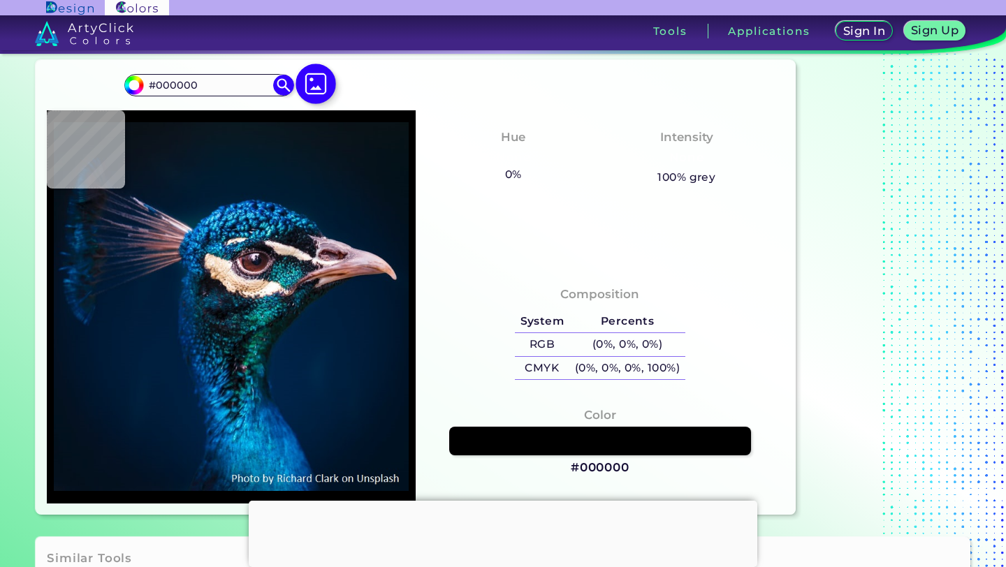
click at [316, 91] on img at bounding box center [316, 84] width 41 height 41
click at [0, 0] on input "file" at bounding box center [0, 0] width 0 height 0
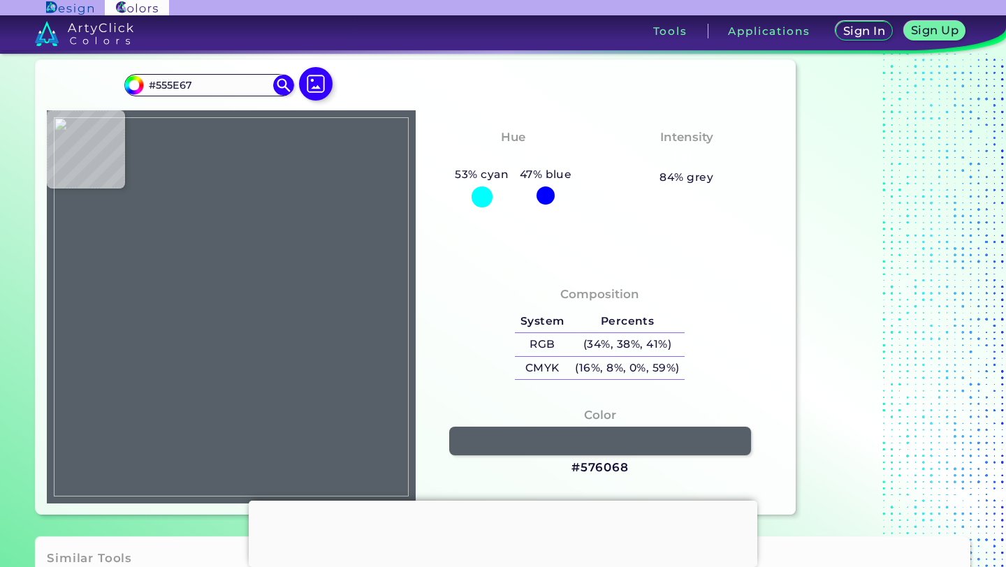
click at [247, 319] on div at bounding box center [231, 306] width 369 height 393
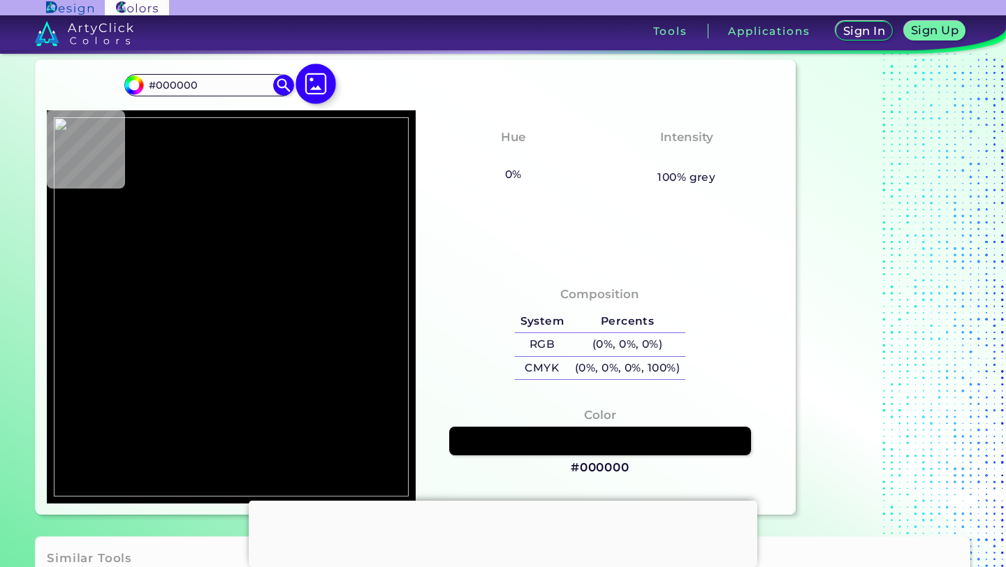
click at [319, 88] on img at bounding box center [316, 84] width 41 height 41
click at [0, 0] on input "file" at bounding box center [0, 0] width 0 height 0
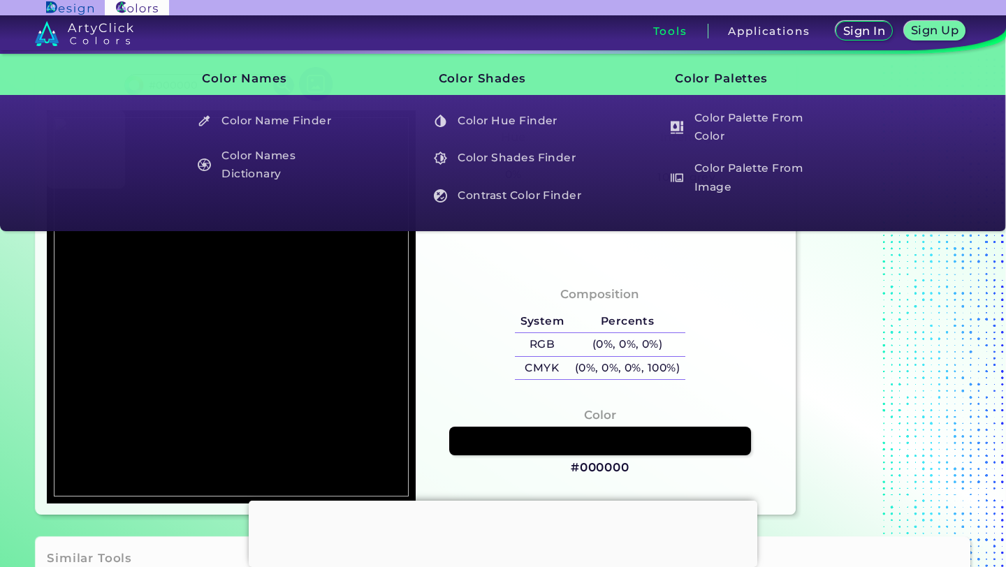
click at [676, 24] on div "Tools" at bounding box center [670, 31] width 75 height 15
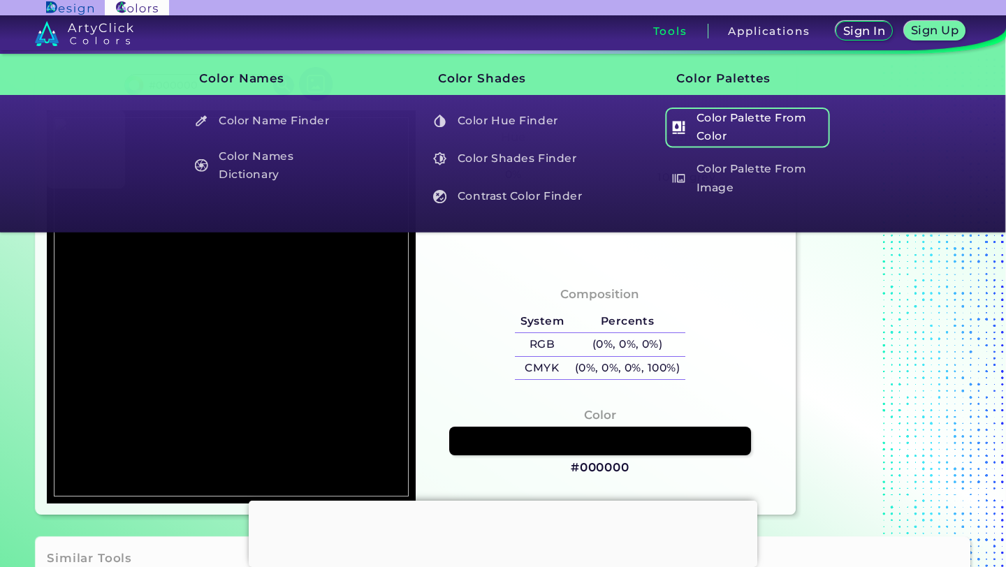
click at [735, 123] on h5 "Color Palette From Color" at bounding box center [747, 128] width 164 height 40
